Goal: Information Seeking & Learning: Learn about a topic

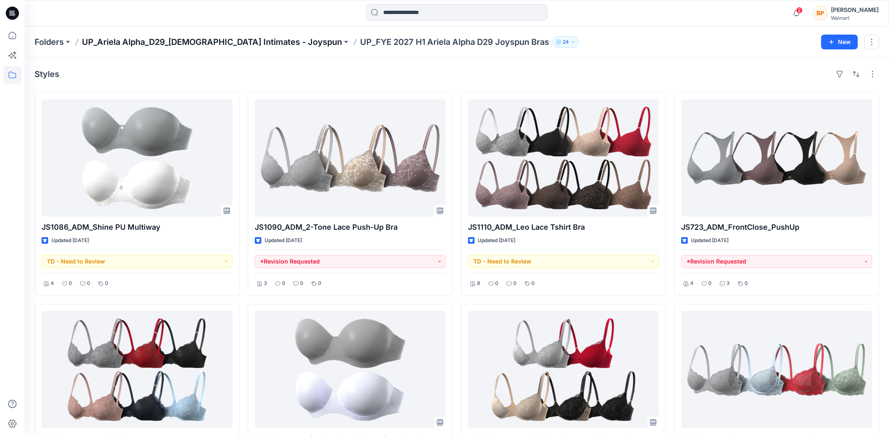
click at [217, 36] on p "UP_Ariela Alpha_D29_[DEMOGRAPHIC_DATA] Intimates - Joyspun" at bounding box center [212, 42] width 260 height 12
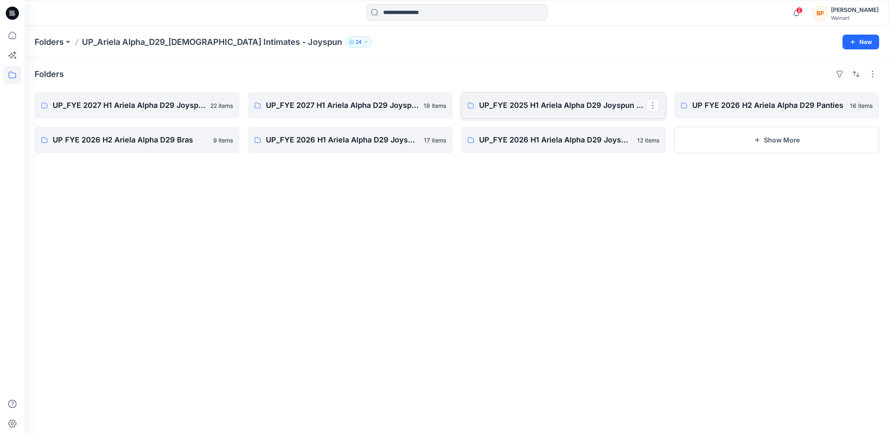
click at [550, 112] on link "UP_FYE 2025 H1 Ariela Alpha D29 Joyspun Panties" at bounding box center [563, 105] width 205 height 26
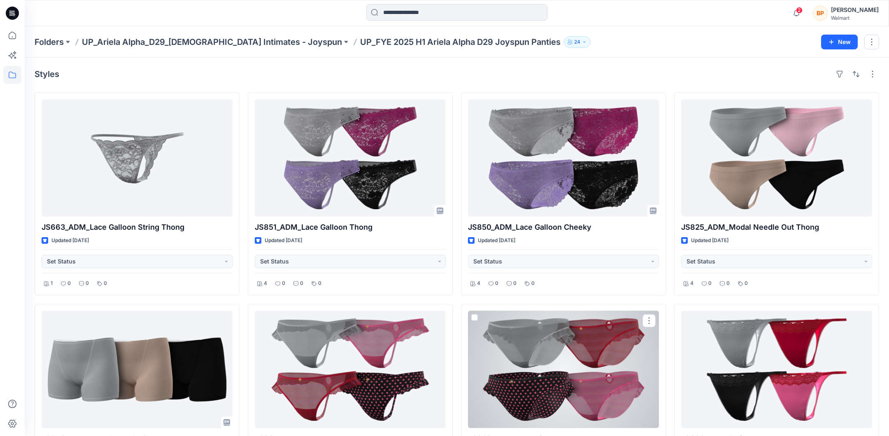
click at [201, 31] on div "Folders UP_Ariela Alpha_D29_[DEMOGRAPHIC_DATA] Intimates - Joyspun UP_FYE 2025 …" at bounding box center [457, 41] width 865 height 31
click at [201, 40] on p "UP_Ariela Alpha_D29_[DEMOGRAPHIC_DATA] Intimates - Joyspun" at bounding box center [212, 42] width 260 height 12
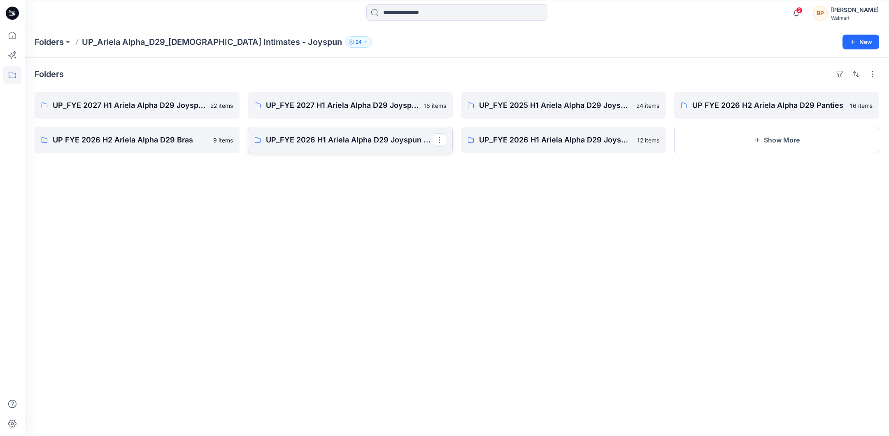
click at [319, 147] on link "UP_FYE 2026 H1 Ariela Alpha D29 Joyspun Panties" at bounding box center [350, 140] width 205 height 26
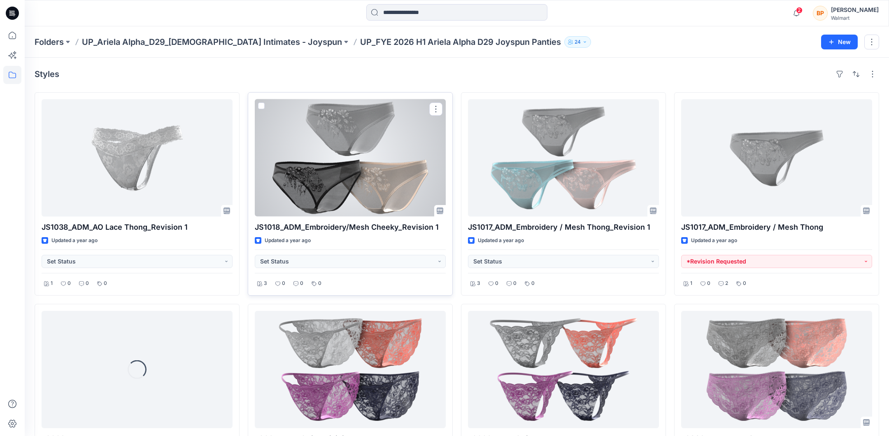
scroll to position [61, 0]
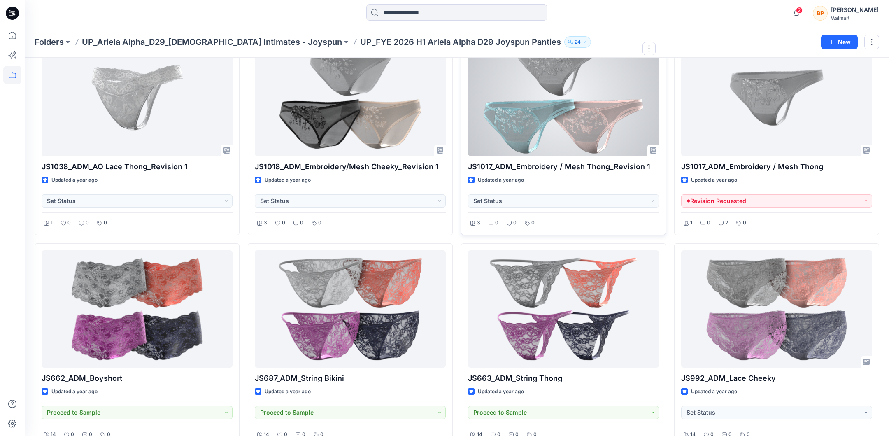
click at [527, 110] on div at bounding box center [563, 97] width 191 height 117
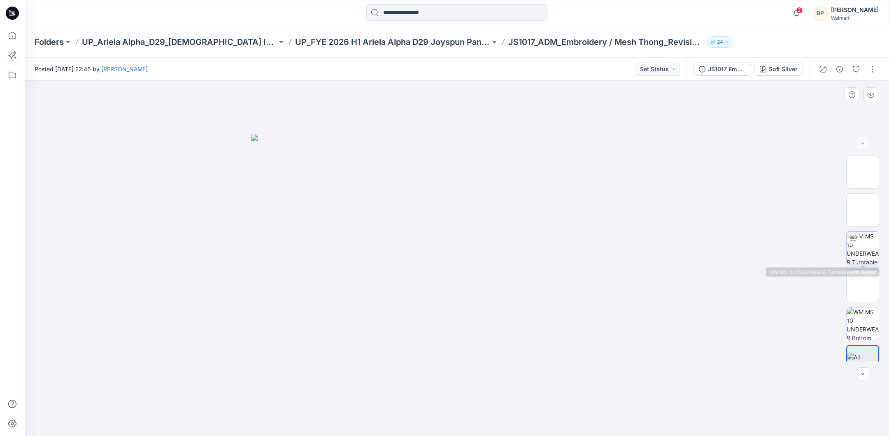
click at [864, 245] on img at bounding box center [863, 248] width 32 height 32
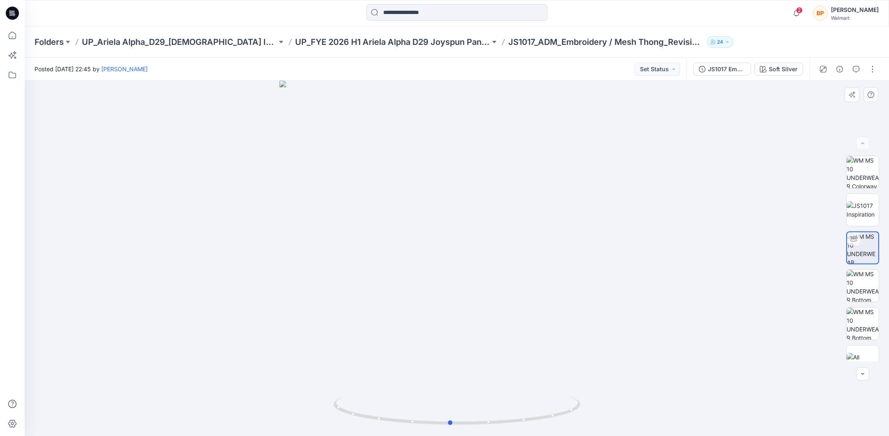
drag, startPoint x: 739, startPoint y: 217, endPoint x: 734, endPoint y: 203, distance: 14.6
click at [734, 203] on div at bounding box center [457, 258] width 865 height 355
click at [860, 66] on button "button" at bounding box center [856, 69] width 13 height 13
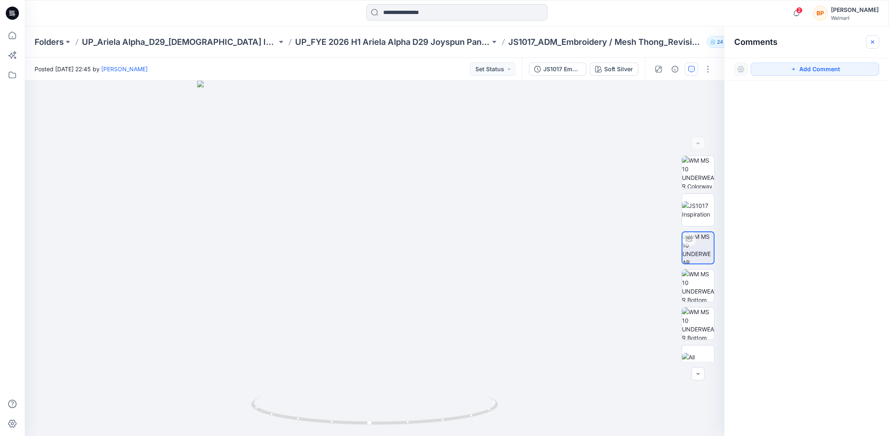
click at [874, 36] on button "button" at bounding box center [872, 41] width 13 height 13
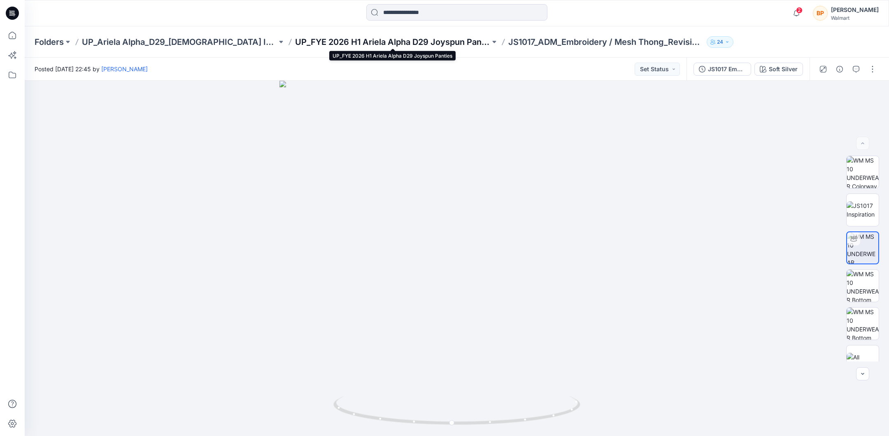
click at [431, 43] on p "UP_FYE 2026 H1 Ariela Alpha D29 Joyspun Panties" at bounding box center [392, 42] width 195 height 12
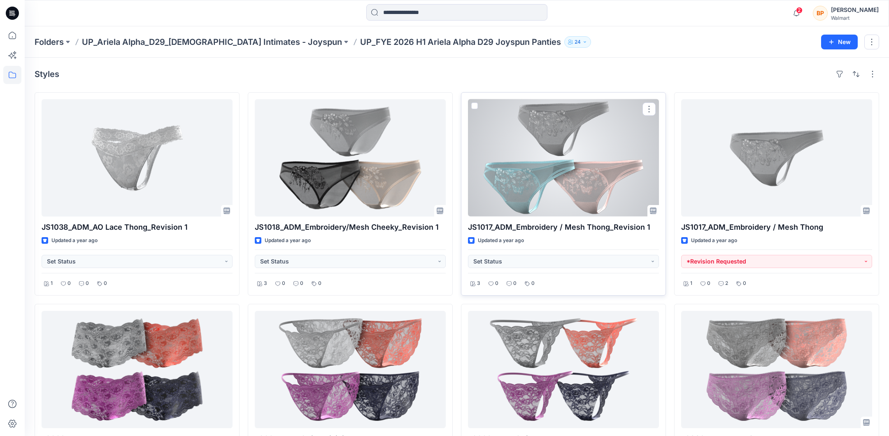
scroll to position [19, 0]
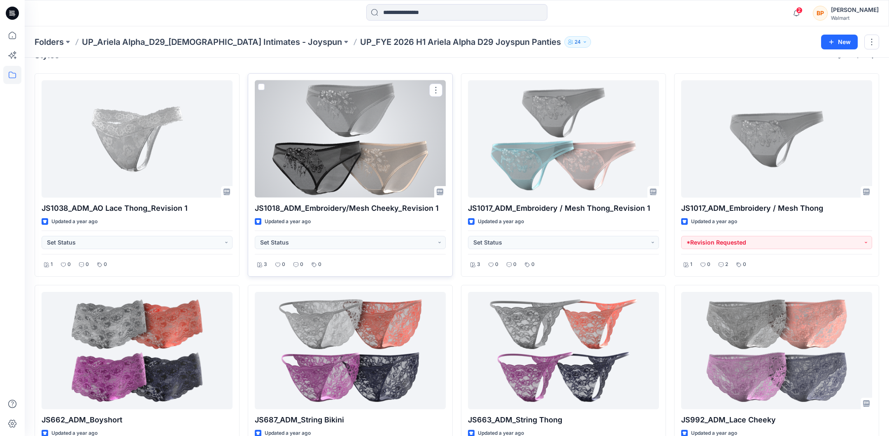
click at [361, 169] on div at bounding box center [350, 138] width 191 height 117
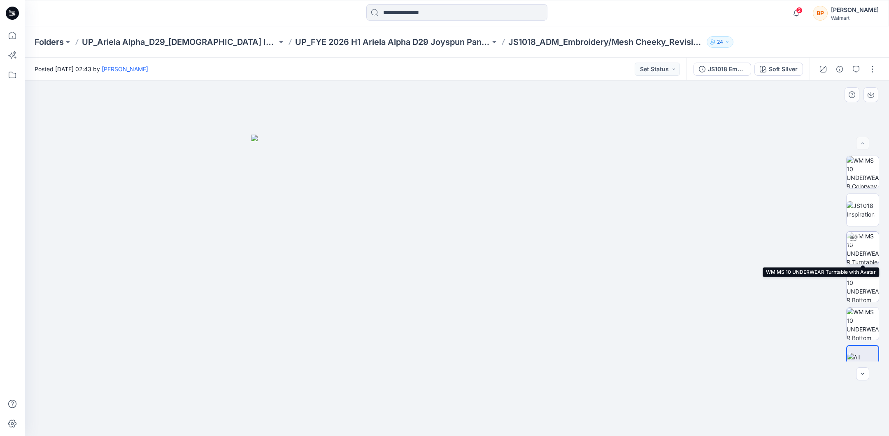
click at [878, 243] on img at bounding box center [863, 248] width 32 height 32
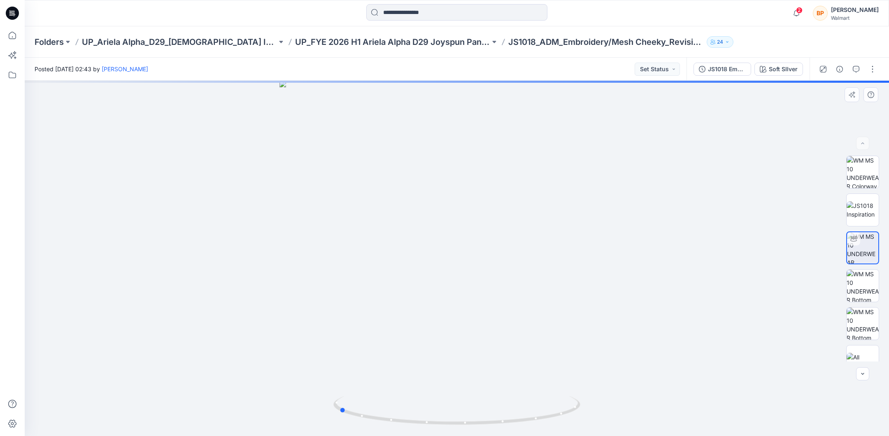
drag, startPoint x: 712, startPoint y: 189, endPoint x: 595, endPoint y: 186, distance: 117.4
click at [595, 186] on div at bounding box center [457, 258] width 865 height 355
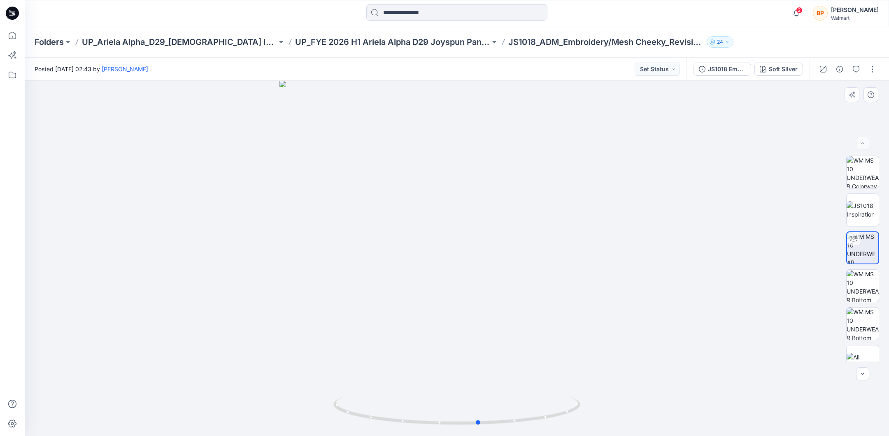
drag, startPoint x: 595, startPoint y: 186, endPoint x: 488, endPoint y: 179, distance: 107.3
click at [488, 179] on div at bounding box center [457, 258] width 865 height 355
click at [242, 41] on p "UP_Ariela Alpha_D29_[DEMOGRAPHIC_DATA] Intimates - Joyspun" at bounding box center [179, 42] width 195 height 12
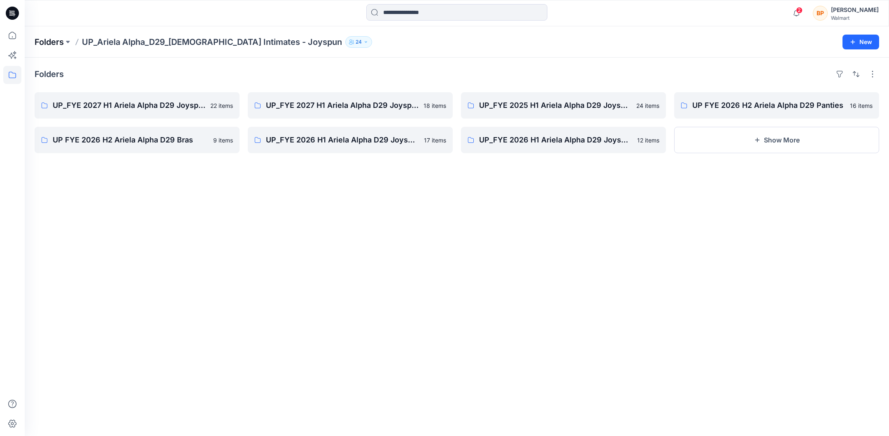
click at [54, 40] on p "Folders" at bounding box center [49, 42] width 29 height 12
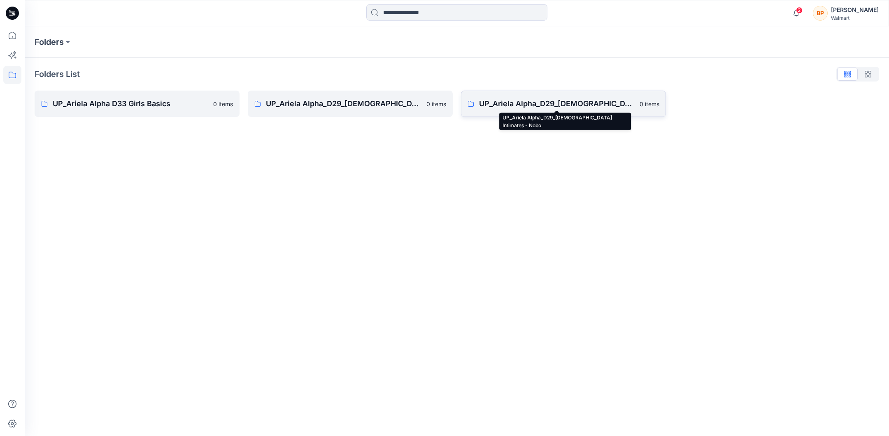
click at [549, 109] on p "UP_Ariela Alpha_D29_[DEMOGRAPHIC_DATA] Intimates - Nobo" at bounding box center [557, 104] width 156 height 12
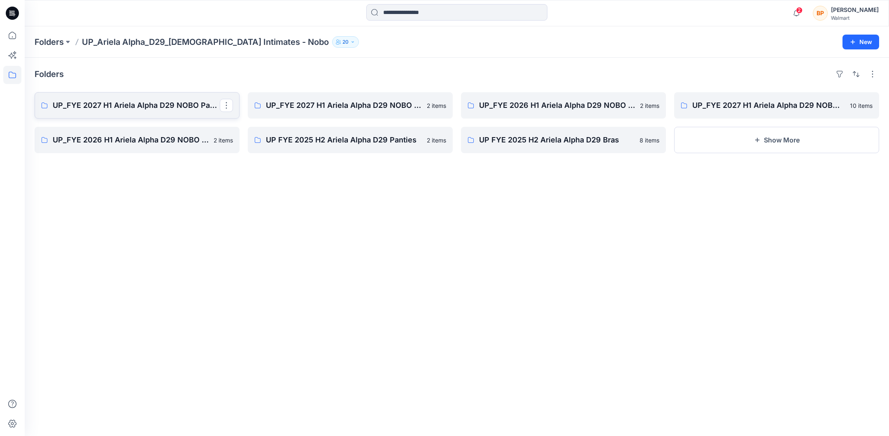
click at [139, 102] on p "UP_FYE 2027 H1 Ariela Alpha D29 NOBO Panties" at bounding box center [136, 106] width 167 height 12
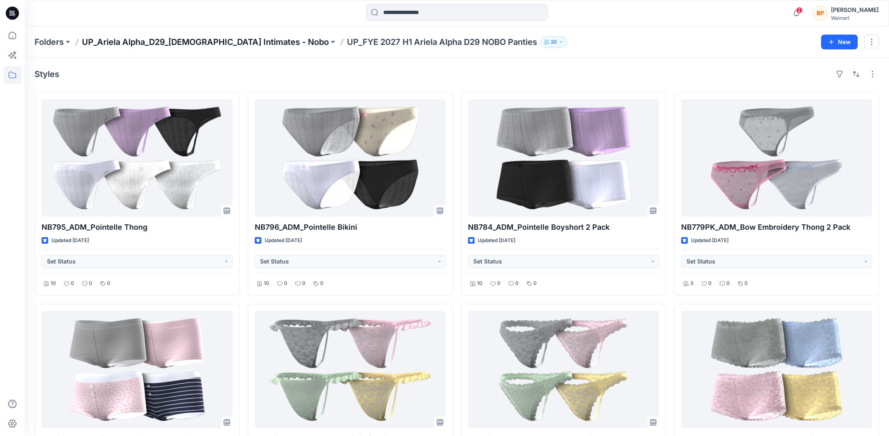
click at [246, 42] on p "UP_Ariela Alpha_D29_[DEMOGRAPHIC_DATA] Intimates - Nobo" at bounding box center [205, 42] width 247 height 12
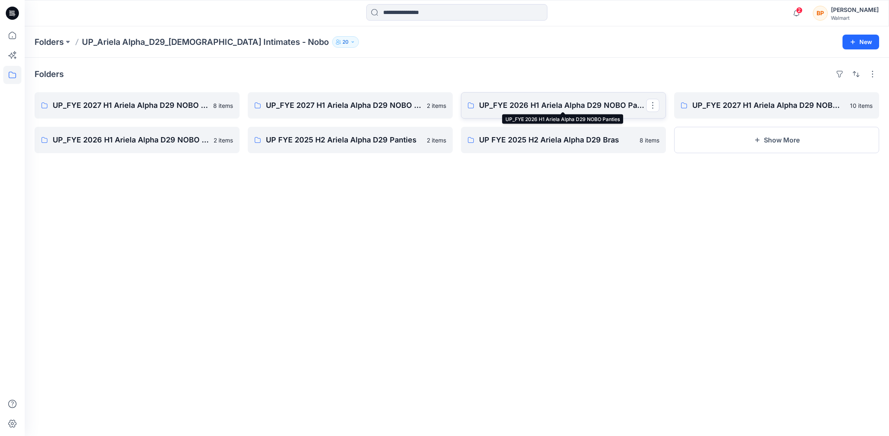
click at [538, 105] on p "UP_FYE 2026 H1 Ariela Alpha D29 NOBO Panties" at bounding box center [562, 106] width 167 height 12
click at [723, 107] on p "UP_FYE 2027 H1 Ariela Alpha D29 NOBO Bras" at bounding box center [775, 106] width 167 height 12
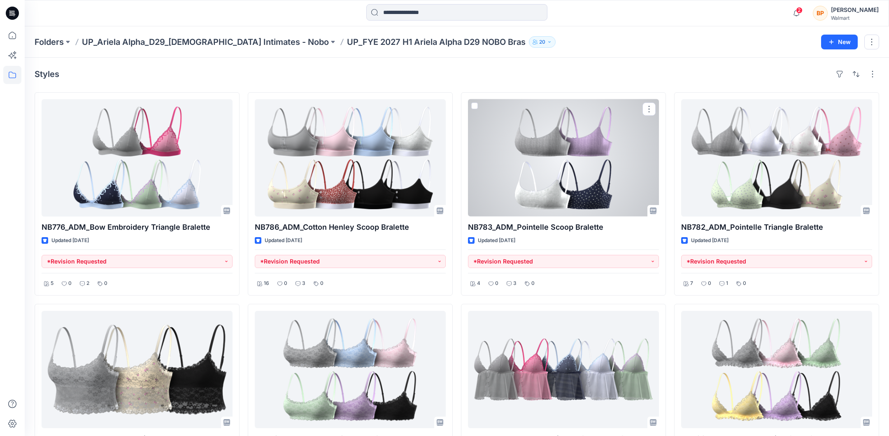
scroll to position [15, 0]
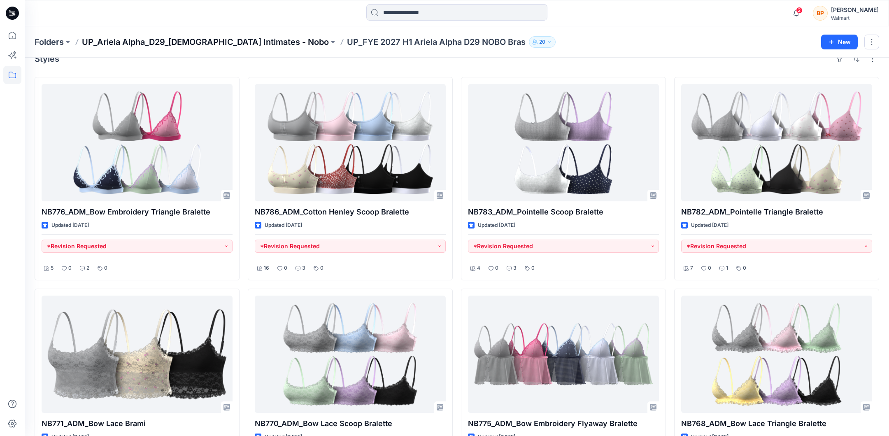
click at [237, 40] on p "UP_Ariela Alpha_D29_[DEMOGRAPHIC_DATA] Intimates - Nobo" at bounding box center [205, 42] width 247 height 12
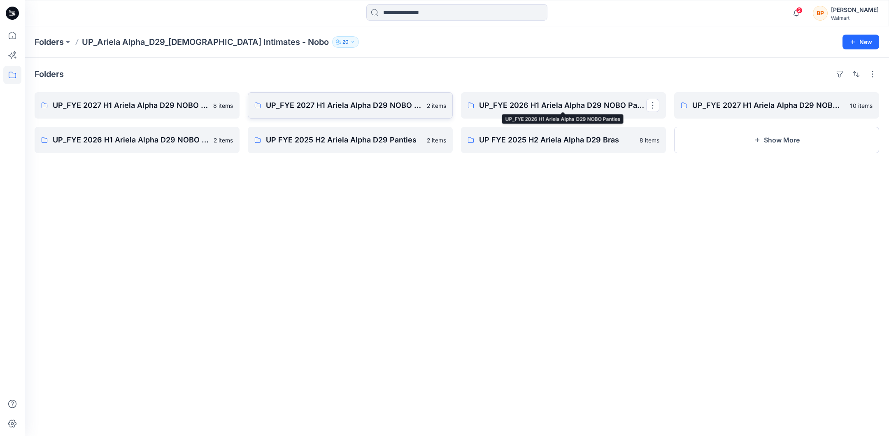
click at [387, 107] on p "UP_FYE 2027 H1 Ariela Alpha D29 NOBO Bodysuit" at bounding box center [344, 106] width 156 height 12
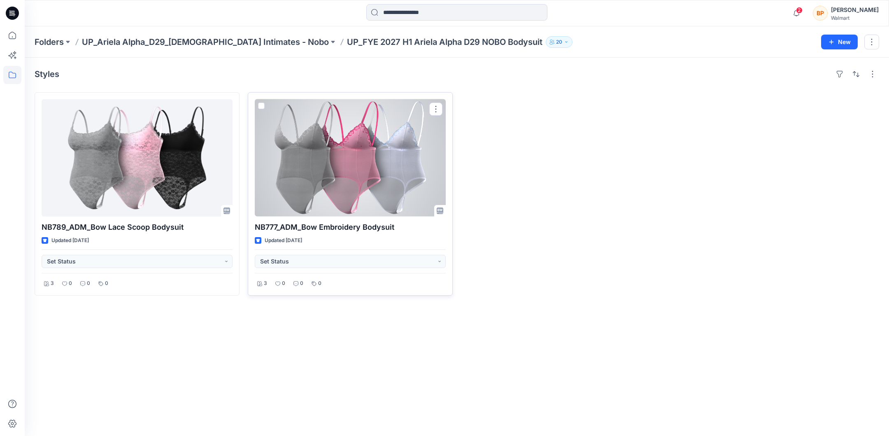
click at [318, 170] on div at bounding box center [350, 157] width 191 height 117
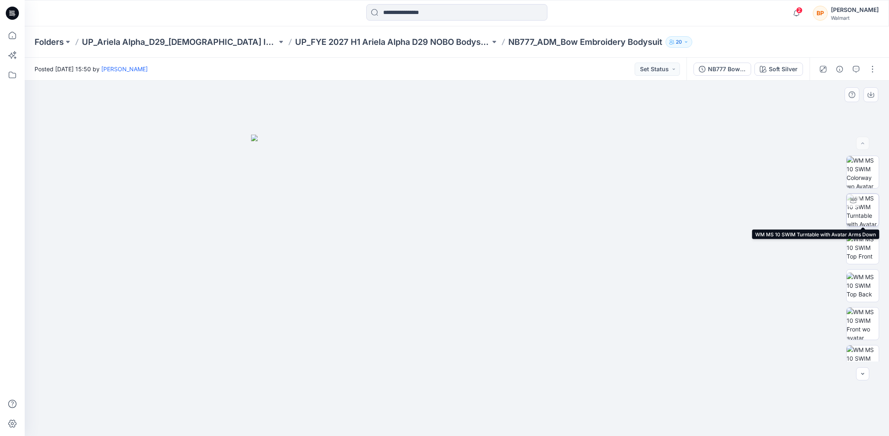
click at [874, 216] on img at bounding box center [863, 210] width 32 height 32
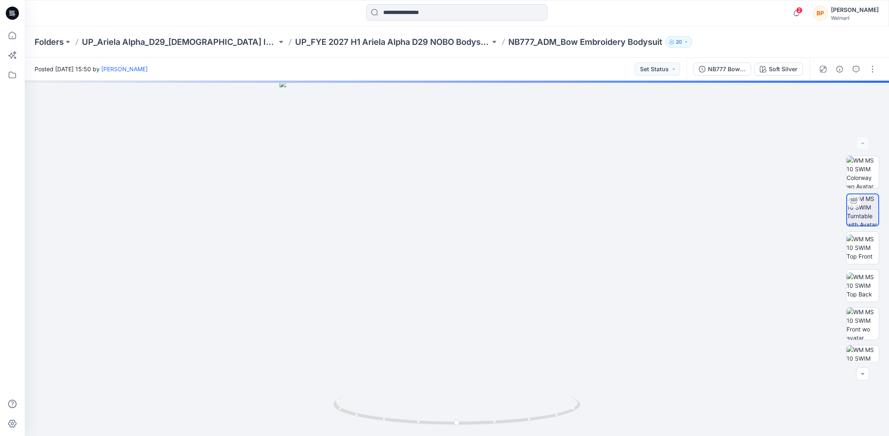
click at [432, 49] on div "Folders UP_Ariela Alpha_D29_[DEMOGRAPHIC_DATA] Intimates - Nobo UP_FYE 2027 H1 …" at bounding box center [457, 41] width 865 height 31
click at [432, 44] on p "UP_FYE 2027 H1 Ariela Alpha D29 NOBO Bodysuit" at bounding box center [392, 42] width 195 height 12
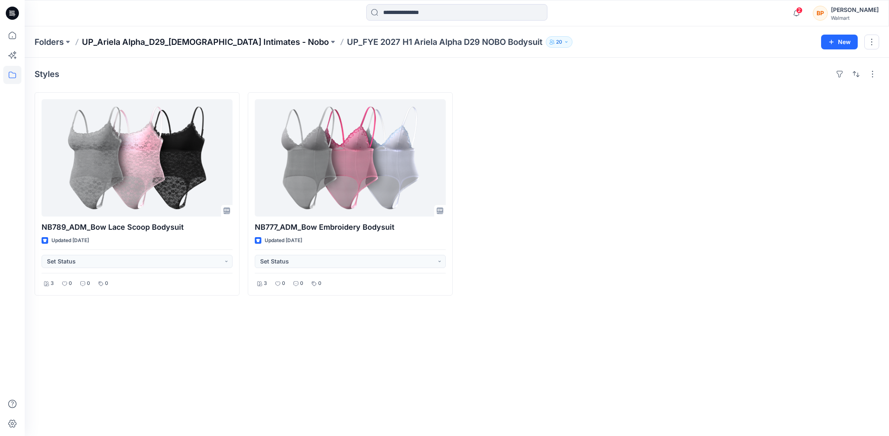
click at [198, 47] on p "UP_Ariela Alpha_D29_[DEMOGRAPHIC_DATA] Intimates - Nobo" at bounding box center [205, 42] width 247 height 12
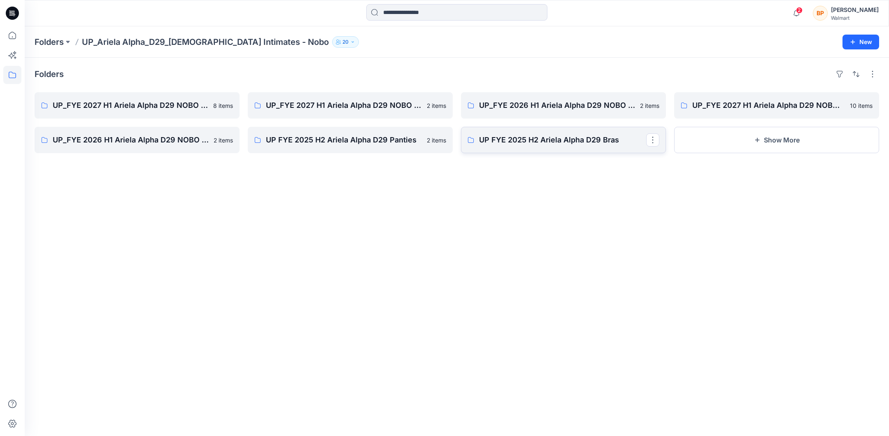
click at [587, 145] on p "UP FYE 2025 H2 Ariela Alpha D29 Bras" at bounding box center [562, 140] width 167 height 12
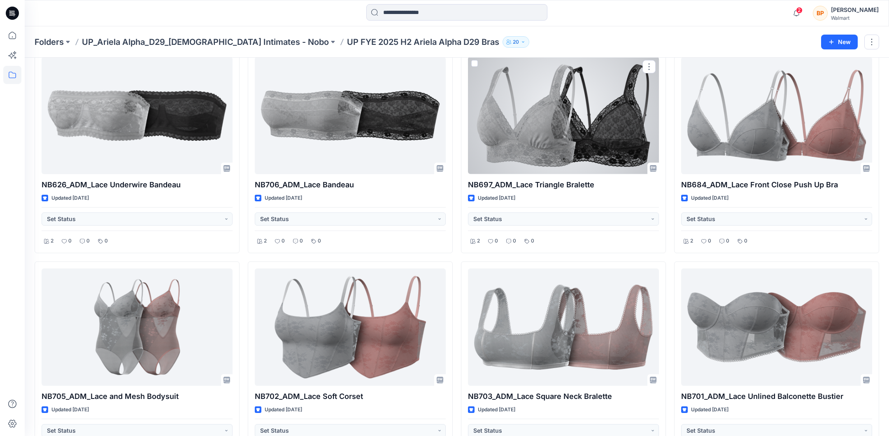
scroll to position [80, 0]
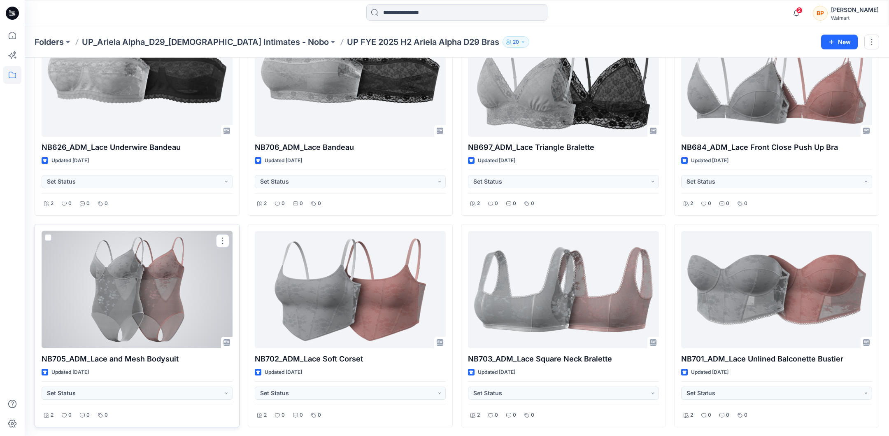
click at [101, 249] on div at bounding box center [137, 289] width 191 height 117
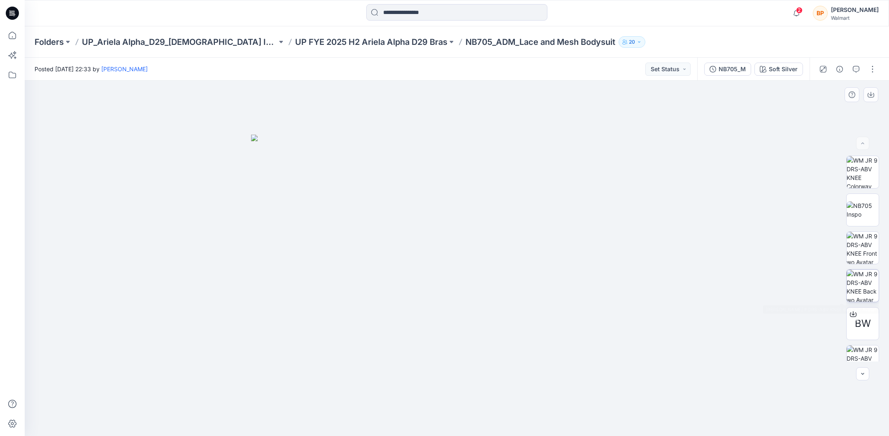
click at [856, 288] on img at bounding box center [863, 286] width 32 height 32
click at [860, 245] on img at bounding box center [863, 248] width 32 height 32
click at [862, 281] on img at bounding box center [863, 286] width 32 height 32
click at [856, 252] on img at bounding box center [863, 248] width 32 height 32
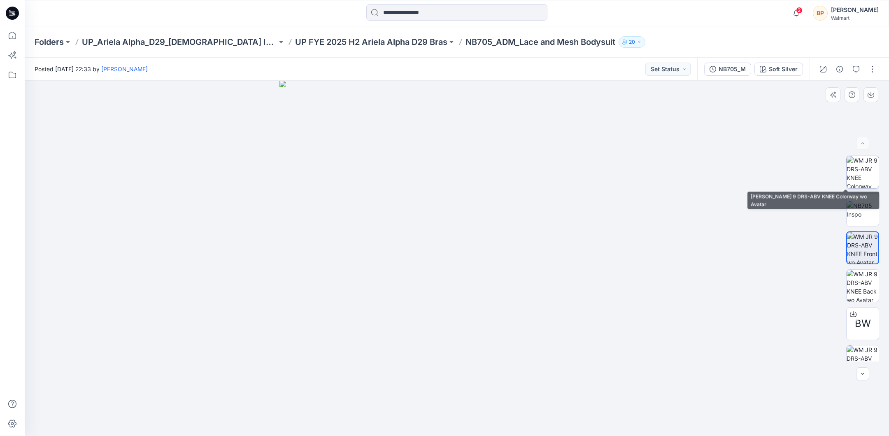
click at [866, 165] on img at bounding box center [863, 172] width 32 height 32
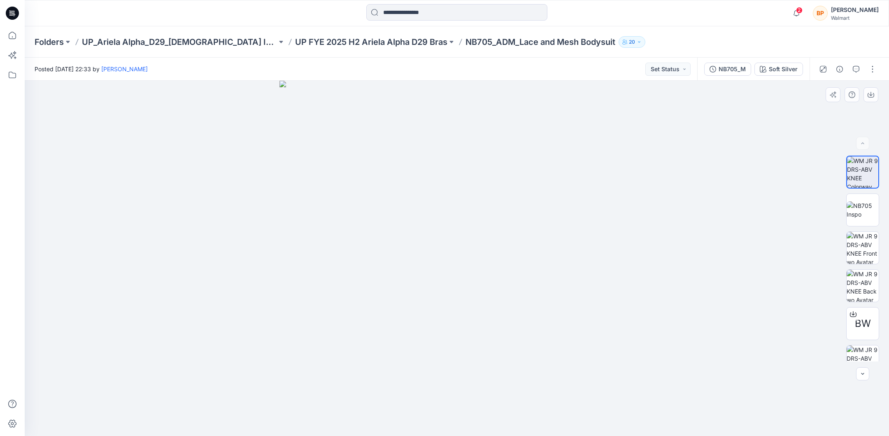
drag, startPoint x: 857, startPoint y: 205, endPoint x: 759, endPoint y: 156, distance: 109.5
click at [759, 156] on div "BW Soft Silver Loading... Material Properties Loading..." at bounding box center [457, 258] width 865 height 355
drag, startPoint x: 285, startPoint y: 186, endPoint x: 376, endPoint y: 192, distance: 90.8
click at [374, 192] on img at bounding box center [457, 242] width 412 height 387
drag, startPoint x: 427, startPoint y: 195, endPoint x: 557, endPoint y: 195, distance: 129.7
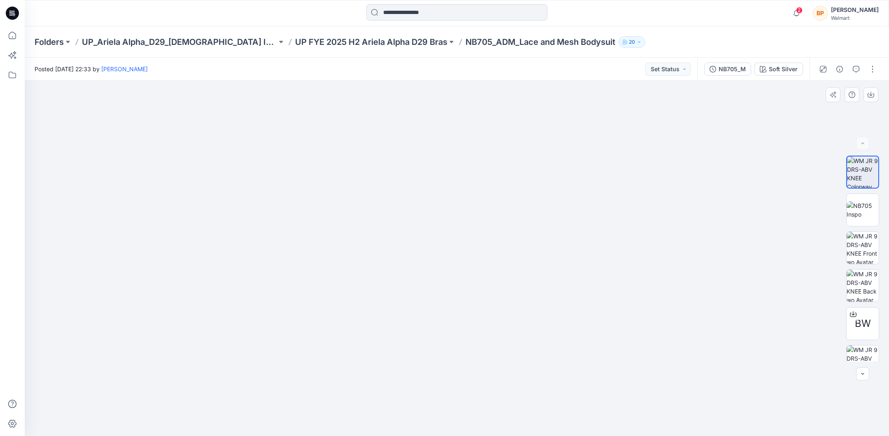
click at [557, 195] on img at bounding box center [457, 246] width 412 height 377
click at [305, 47] on p "UP FYE 2025 H2 Ariela Alpha D29 Bras" at bounding box center [371, 42] width 152 height 12
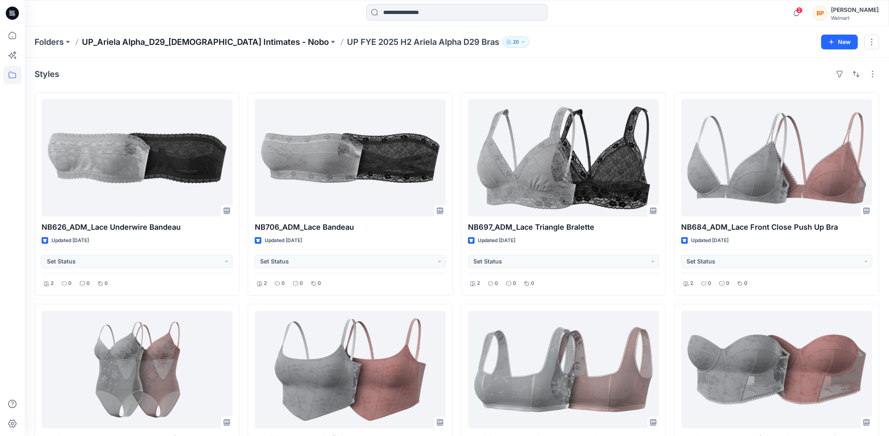
click at [253, 37] on p "UP_Ariela Alpha_D29_[DEMOGRAPHIC_DATA] Intimates - Nobo" at bounding box center [205, 42] width 247 height 12
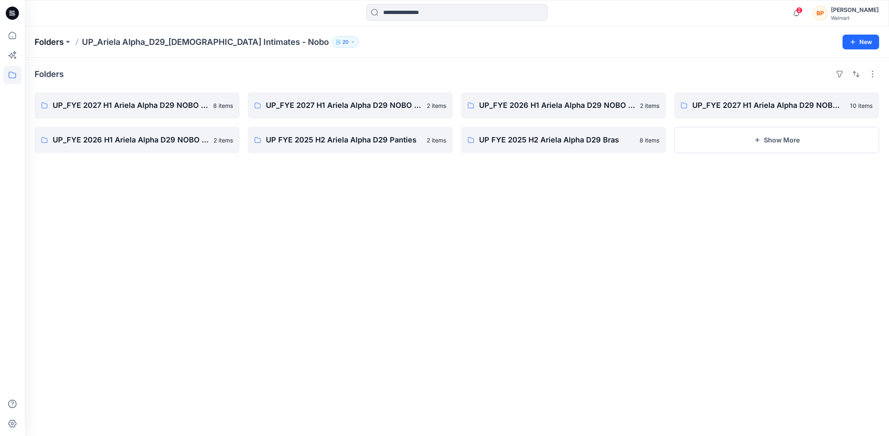
click at [51, 45] on p "Folders" at bounding box center [49, 42] width 29 height 12
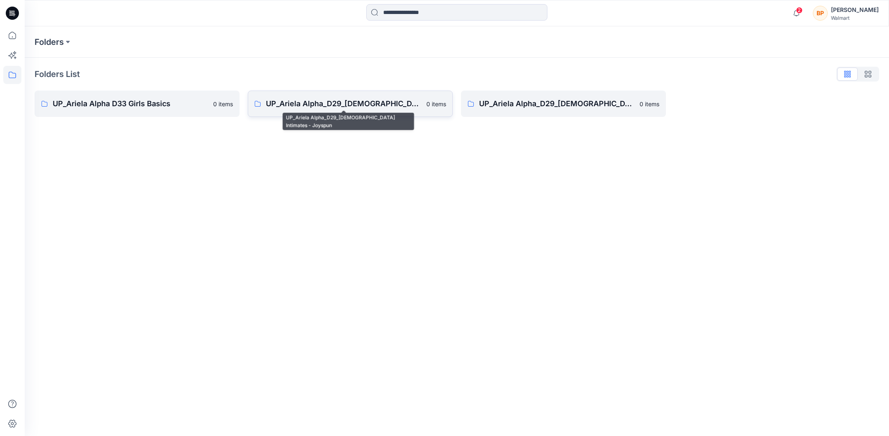
click at [388, 100] on p "UP_Ariela Alpha_D29_[DEMOGRAPHIC_DATA] Intimates - Joyspun" at bounding box center [344, 104] width 156 height 12
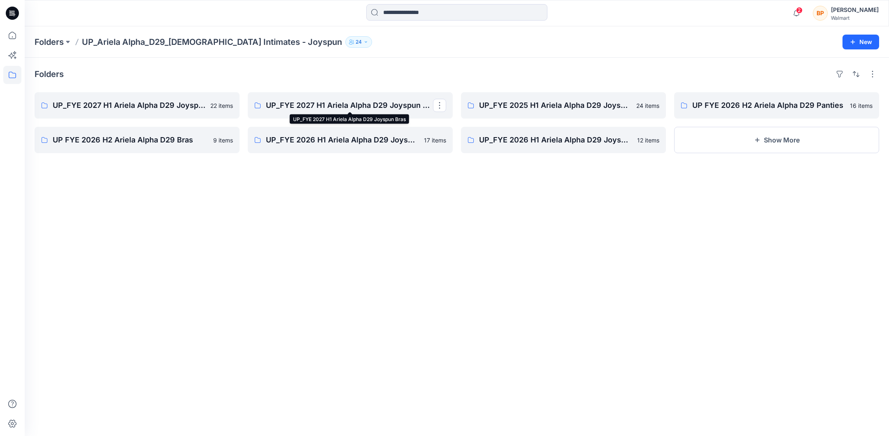
click at [388, 100] on p "UP_FYE 2027 H1 Ariela Alpha D29 Joyspun Bras" at bounding box center [349, 106] width 167 height 12
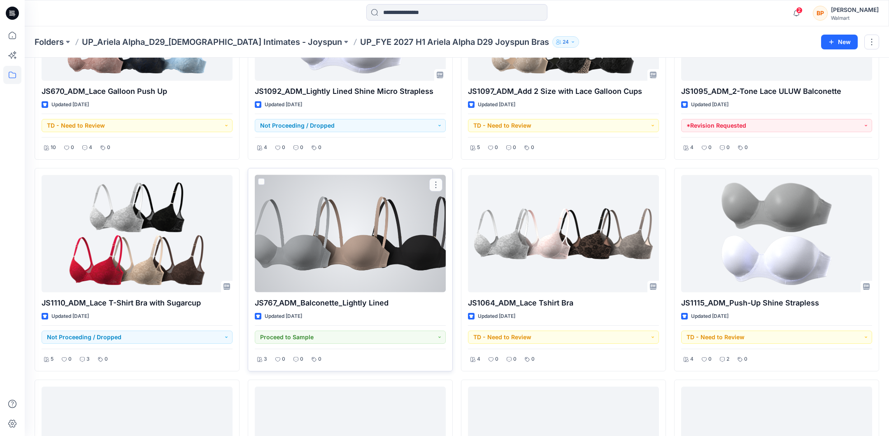
scroll to position [348, 0]
click at [371, 232] on div at bounding box center [350, 233] width 191 height 117
